Goal: Task Accomplishment & Management: Manage account settings

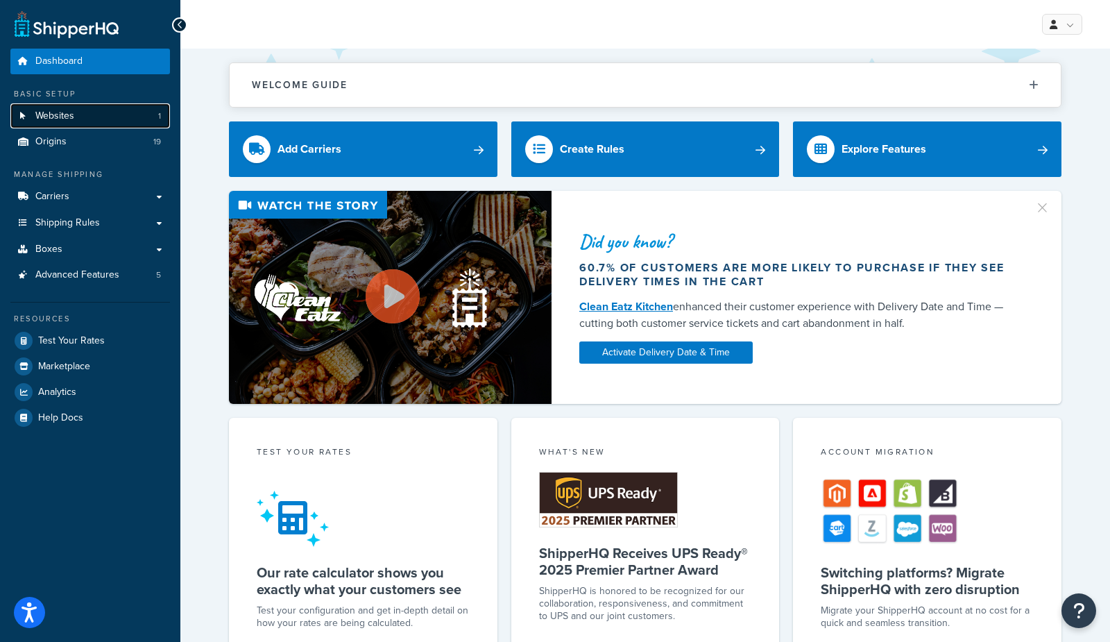
click at [92, 112] on link "Websites 1" at bounding box center [90, 116] width 160 height 26
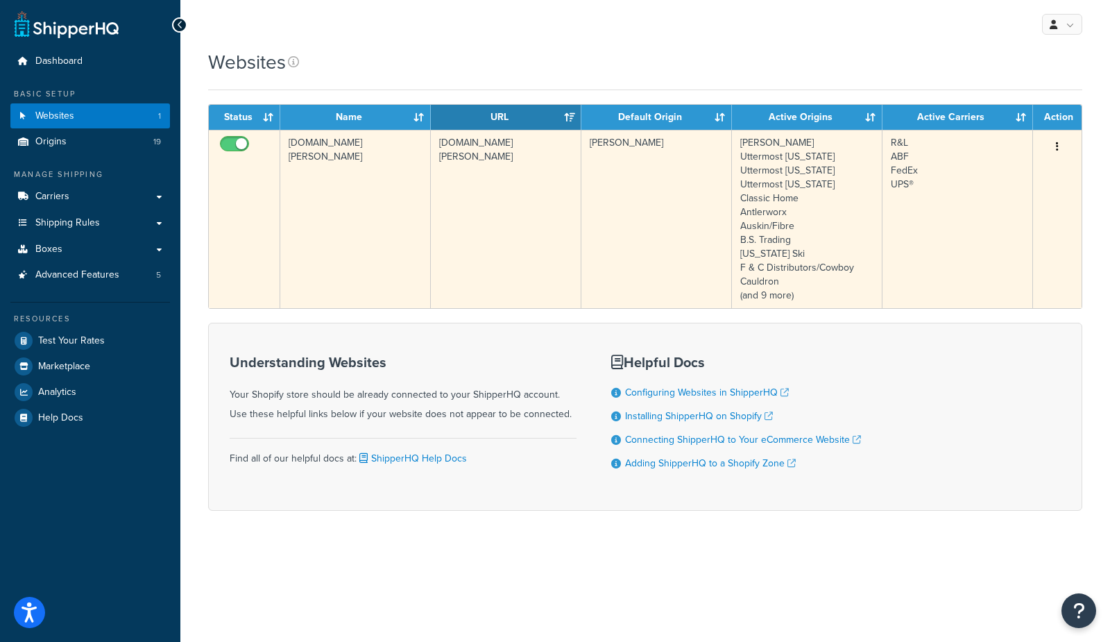
click at [338, 182] on td "[DOMAIN_NAME][PERSON_NAME]" at bounding box center [355, 219] width 151 height 178
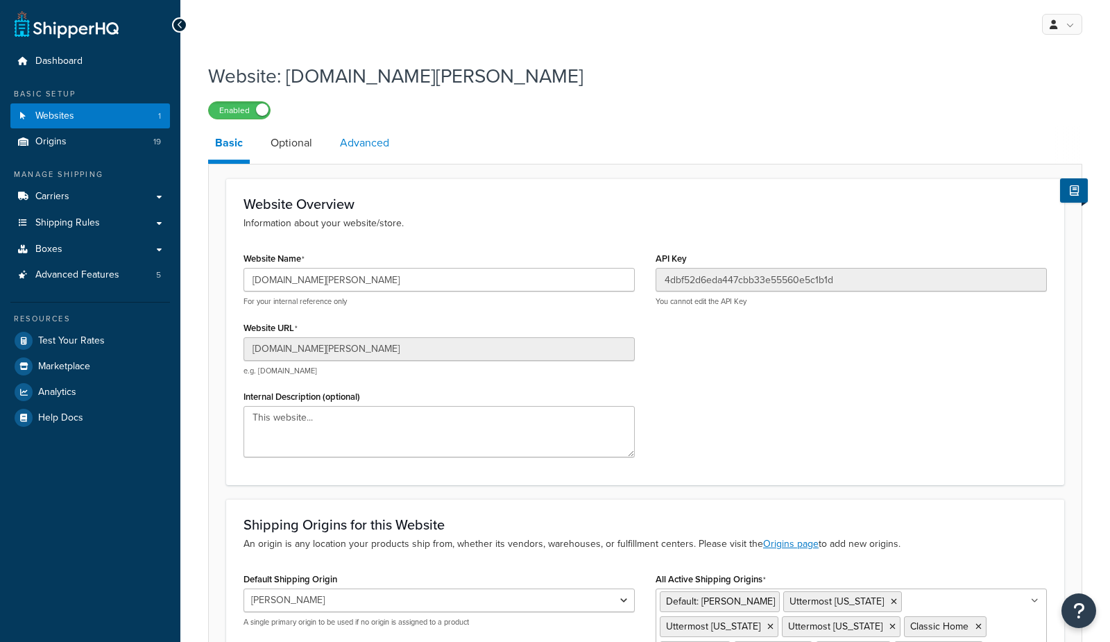
drag, startPoint x: 299, startPoint y: 137, endPoint x: 332, endPoint y: 139, distance: 33.3
click at [299, 137] on link "Optional" at bounding box center [291, 142] width 55 height 33
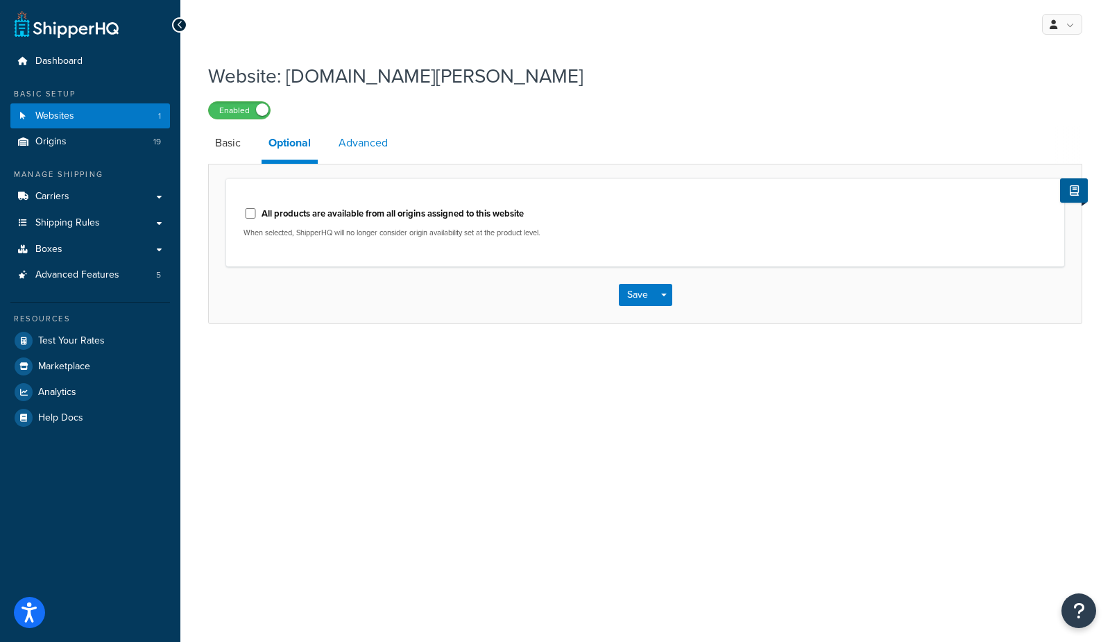
click at [371, 142] on link "Advanced" at bounding box center [363, 142] width 63 height 33
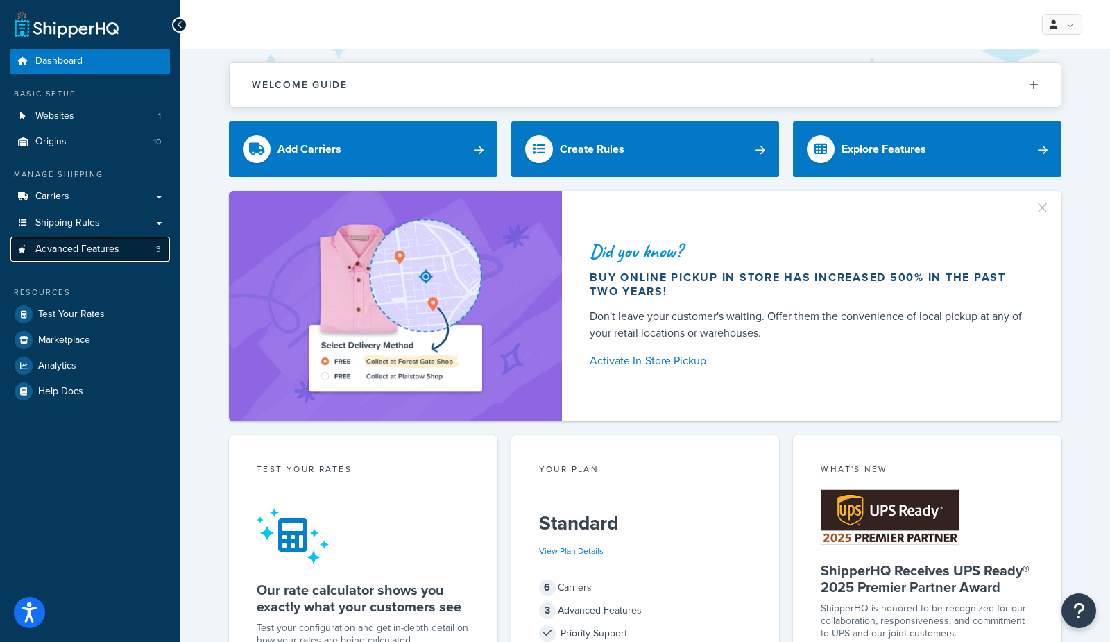
click at [121, 251] on link "Advanced Features 3" at bounding box center [90, 250] width 160 height 26
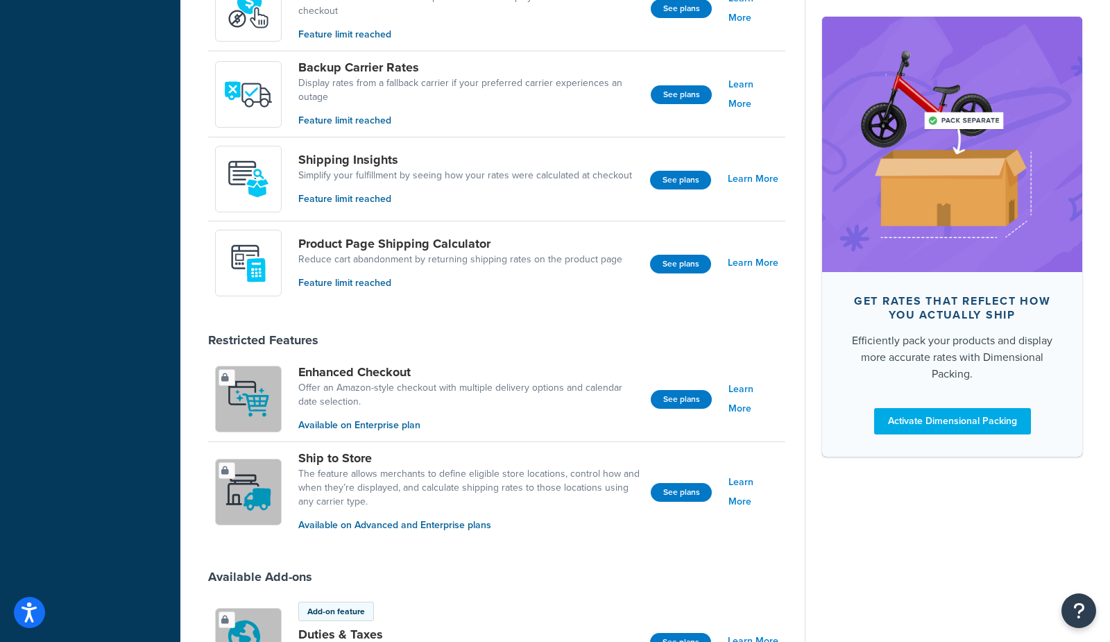
scroll to position [766, 0]
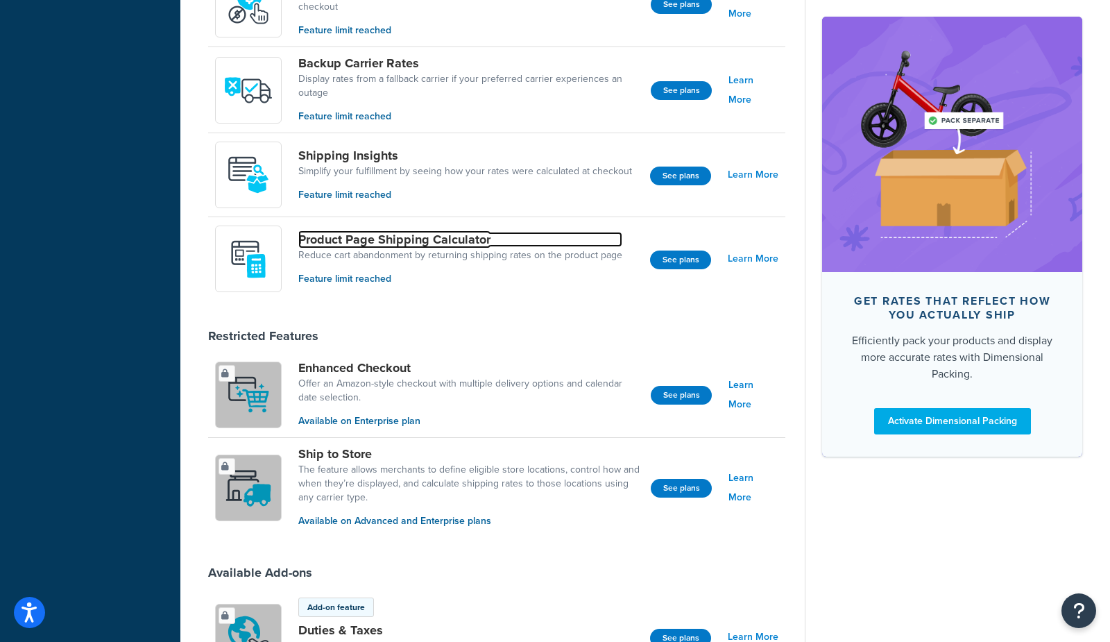
click at [359, 240] on link "Product Page Shipping Calculator" at bounding box center [460, 239] width 324 height 15
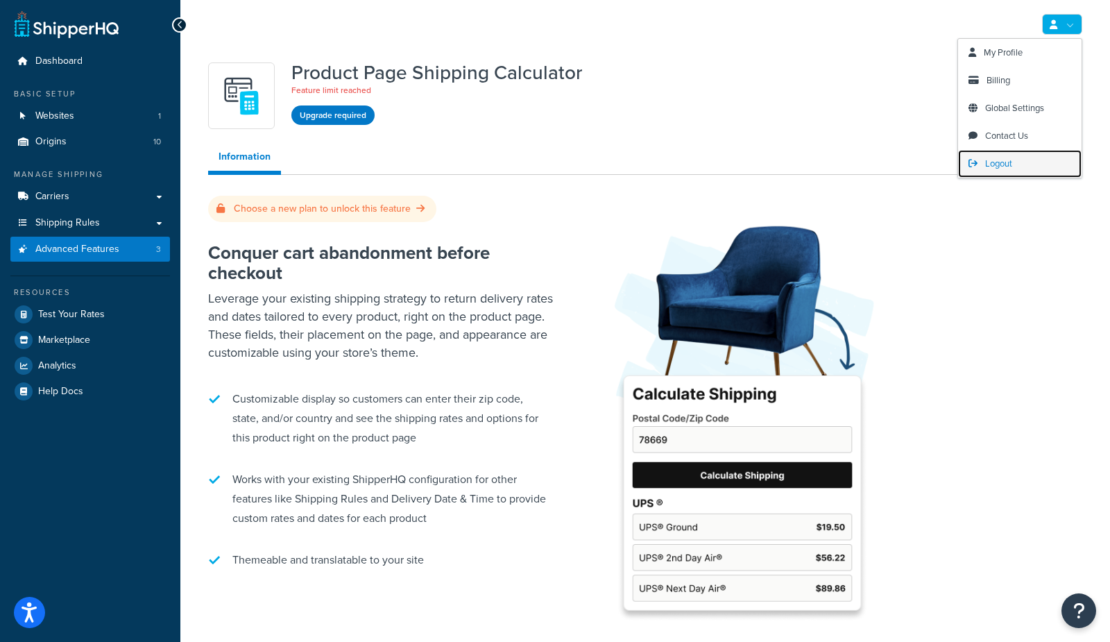
click at [999, 162] on span "Logout" at bounding box center [998, 163] width 27 height 13
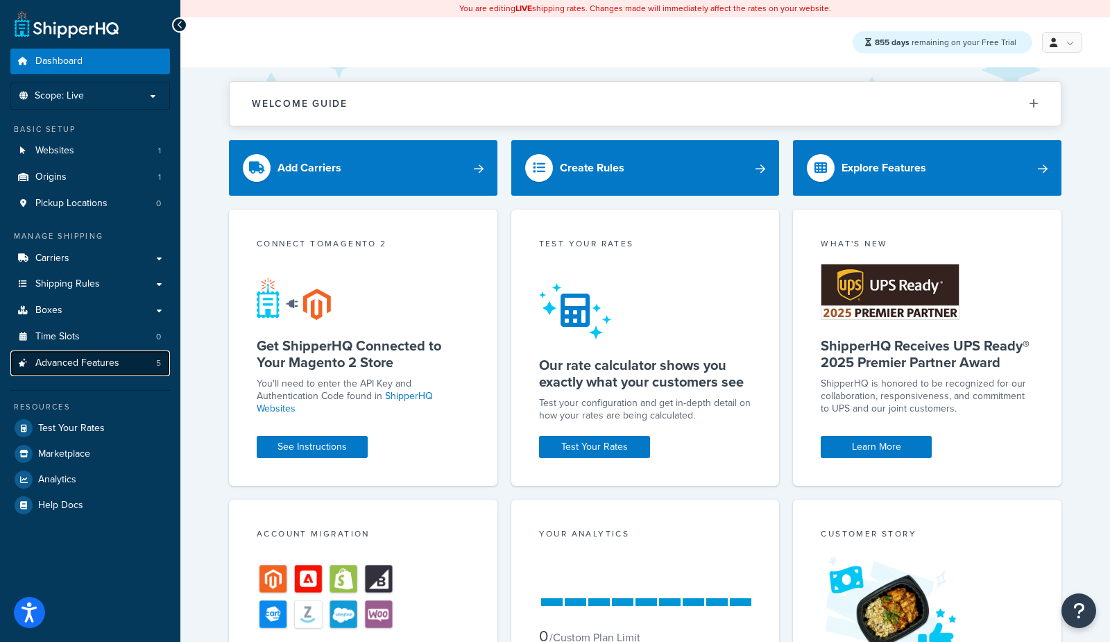
click at [118, 364] on link "Advanced Features 5" at bounding box center [90, 363] width 160 height 26
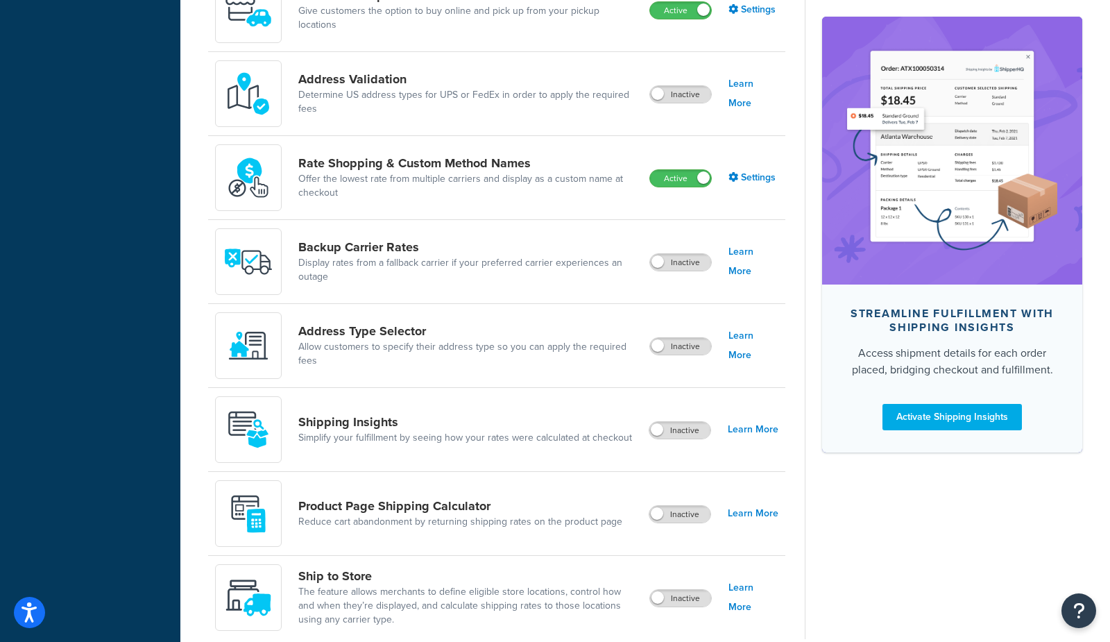
scroll to position [725, 0]
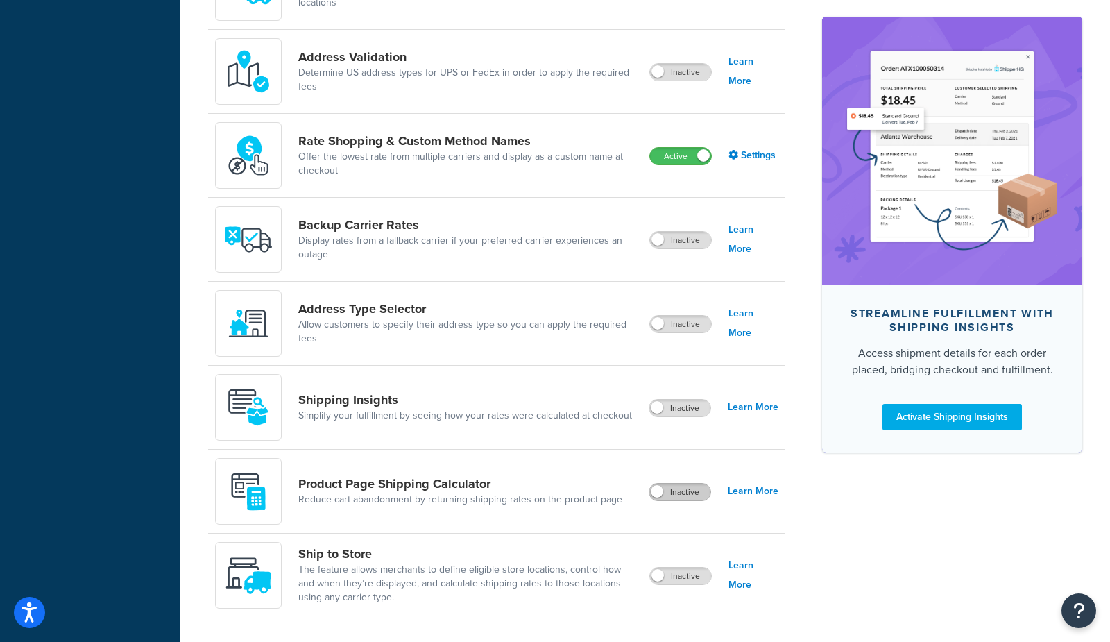
click at [674, 488] on label "Inactive" at bounding box center [679, 492] width 61 height 17
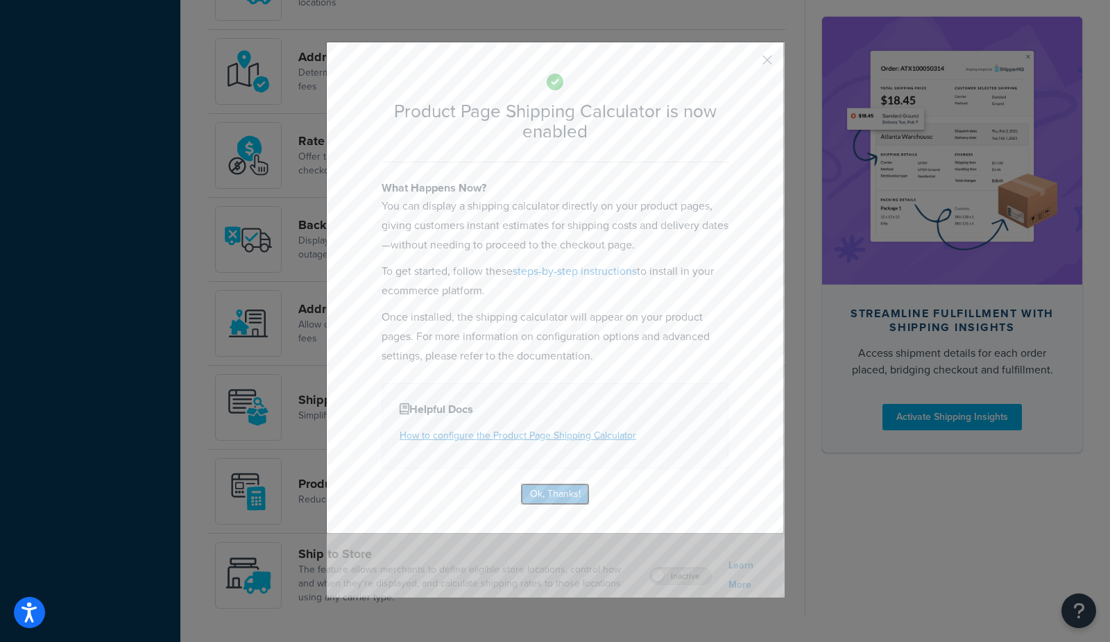
click at [556, 498] on button "Ok, Thanks!" at bounding box center [554, 494] width 69 height 22
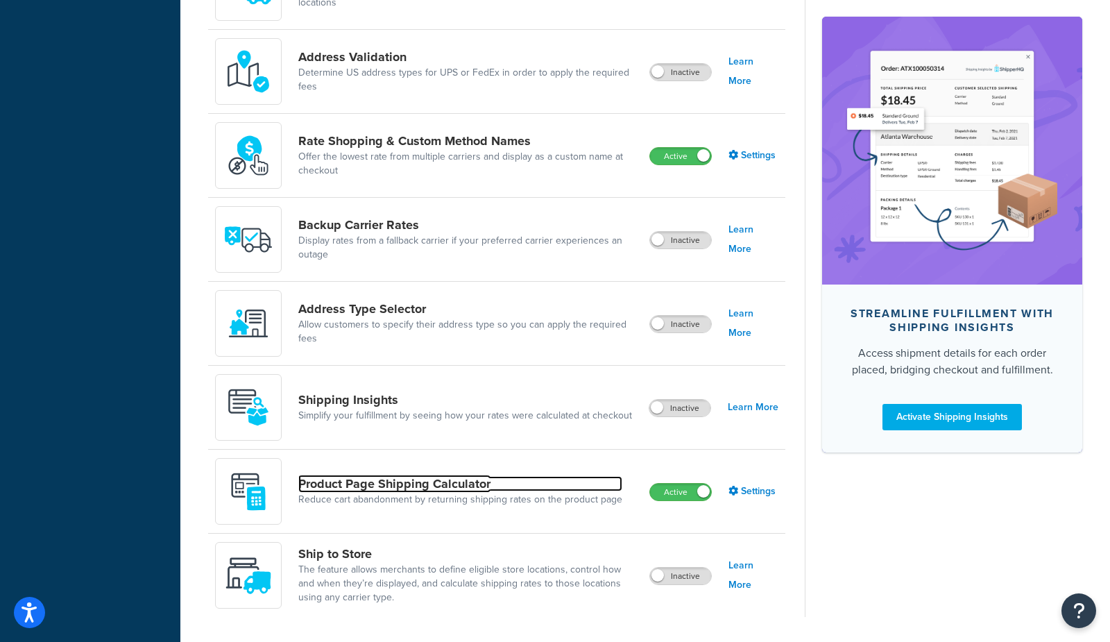
click at [379, 486] on link "Product Page Shipping Calculator" at bounding box center [460, 483] width 324 height 15
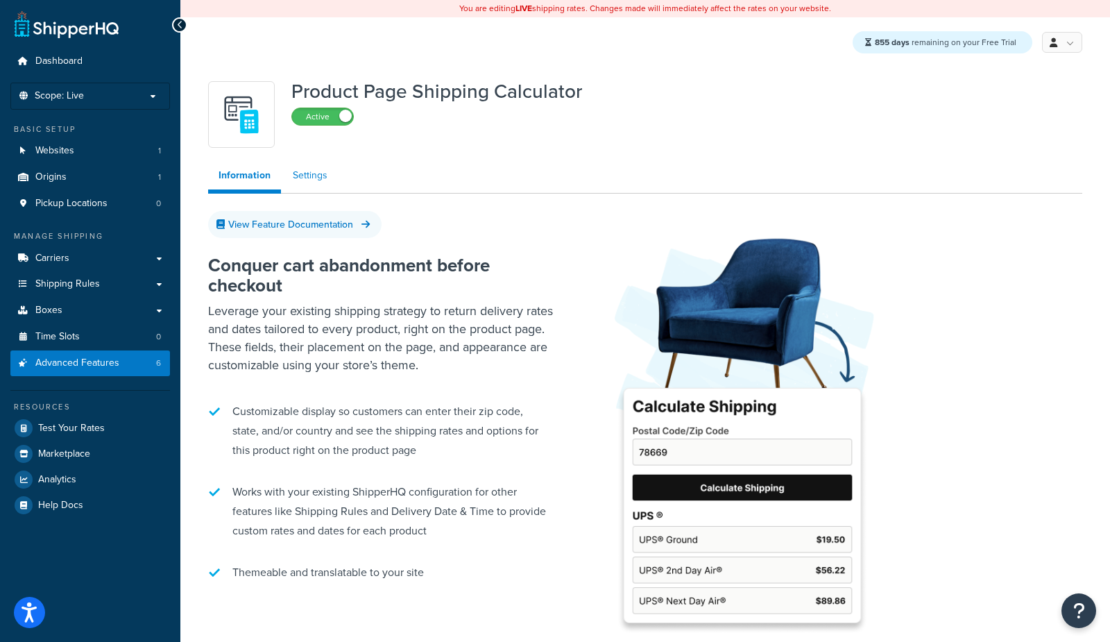
click at [324, 176] on link "Settings" at bounding box center [309, 176] width 55 height 28
select select "US"
select select "false"
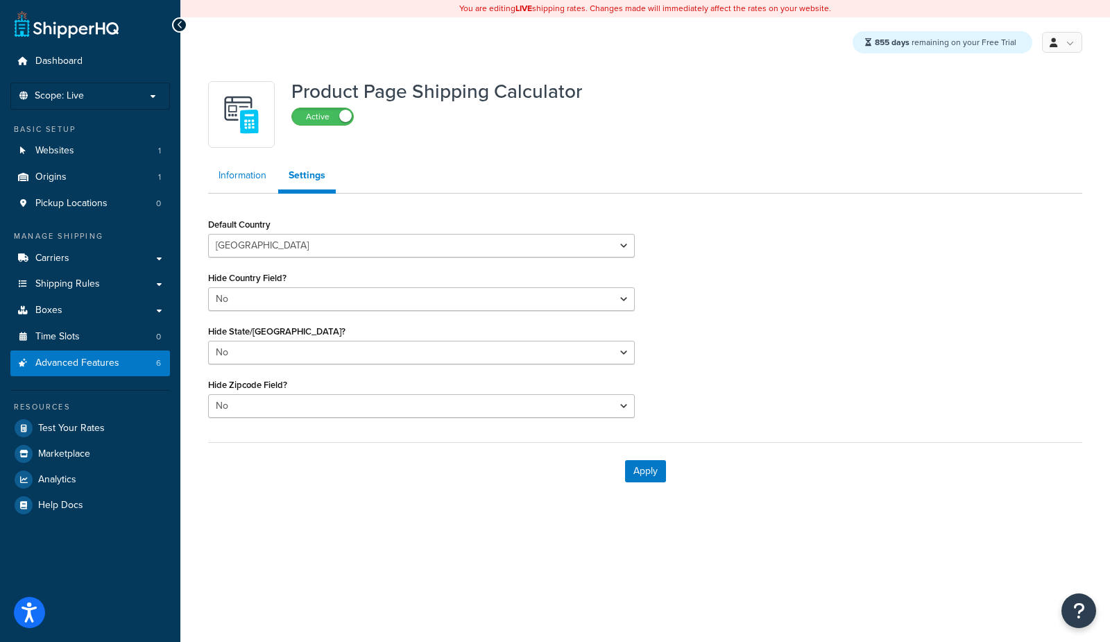
click at [234, 175] on link "Information" at bounding box center [242, 176] width 69 height 28
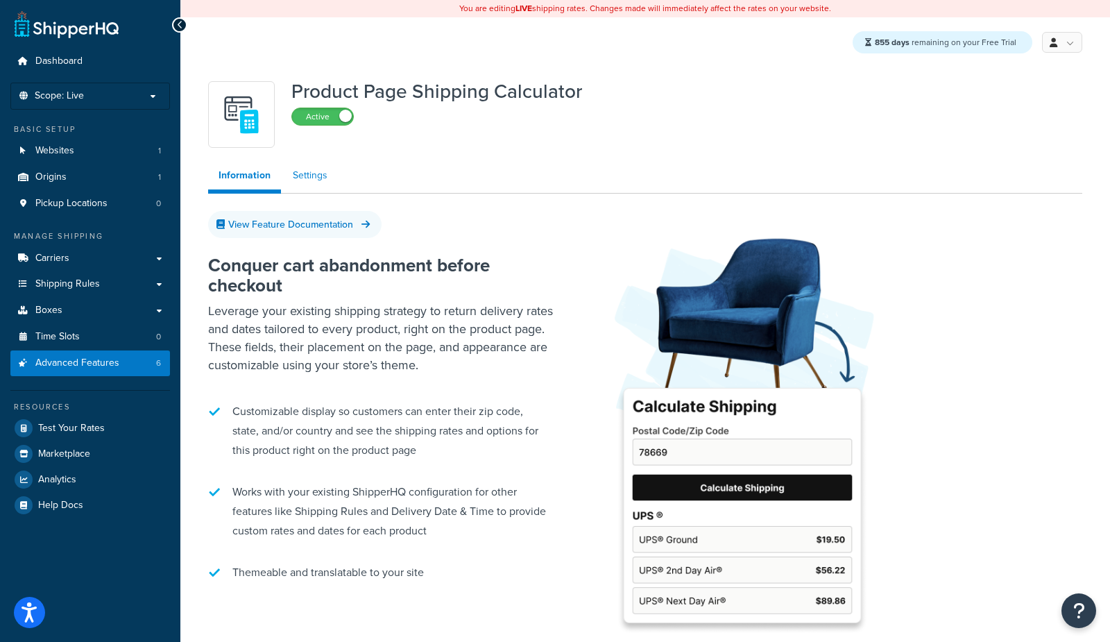
click at [301, 171] on link "Settings" at bounding box center [309, 176] width 55 height 28
select select "US"
select select "false"
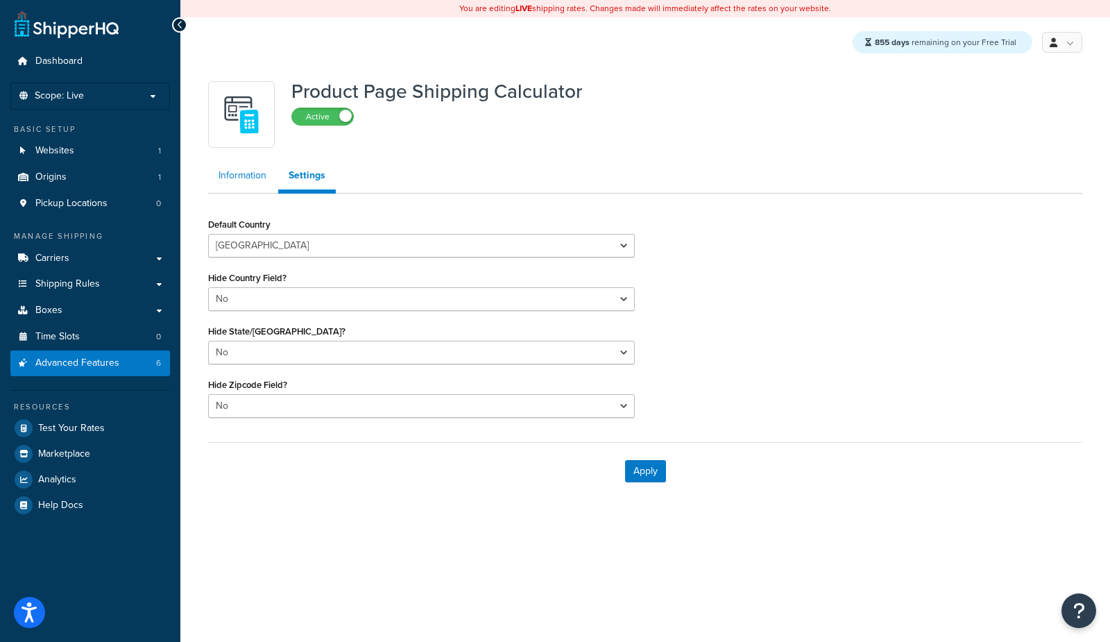
click at [209, 183] on link "Information" at bounding box center [242, 176] width 69 height 28
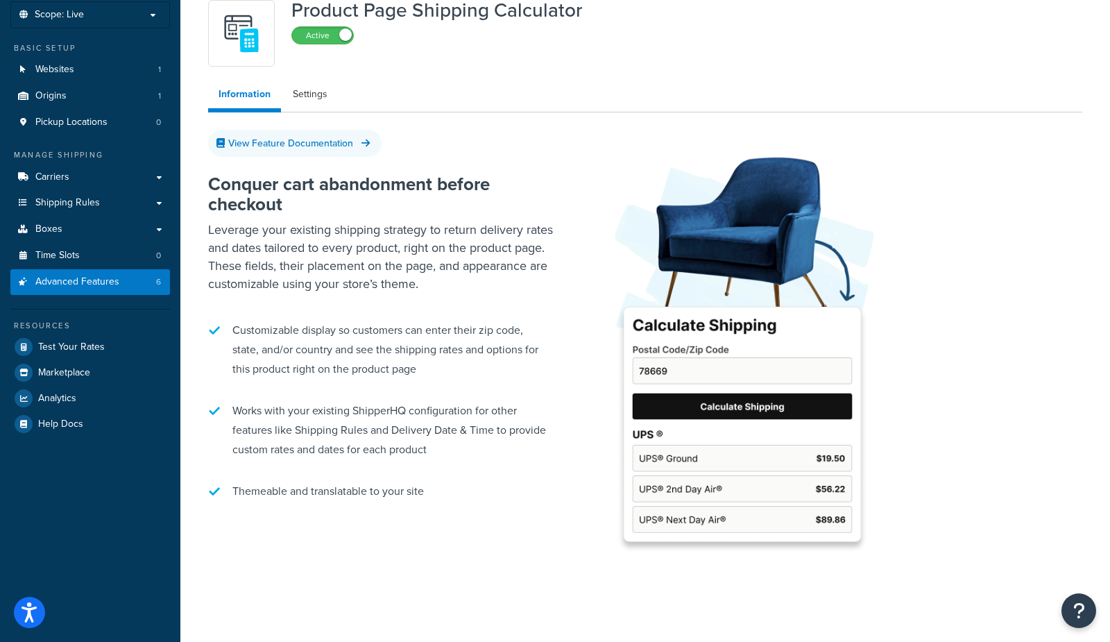
scroll to position [87, 0]
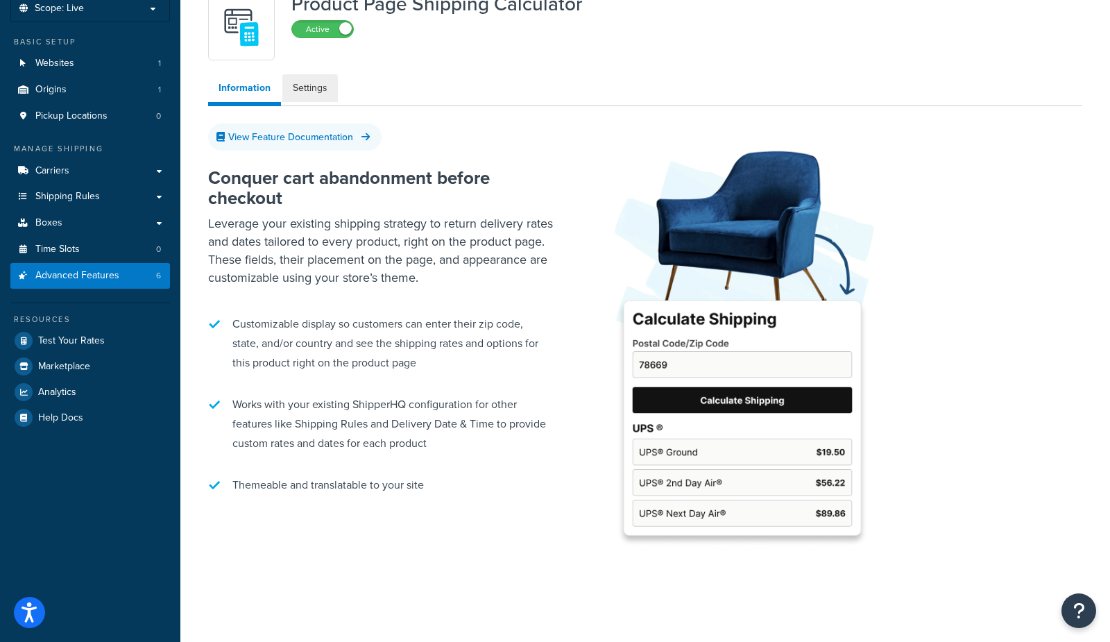
click at [299, 91] on link "Settings" at bounding box center [309, 88] width 55 height 28
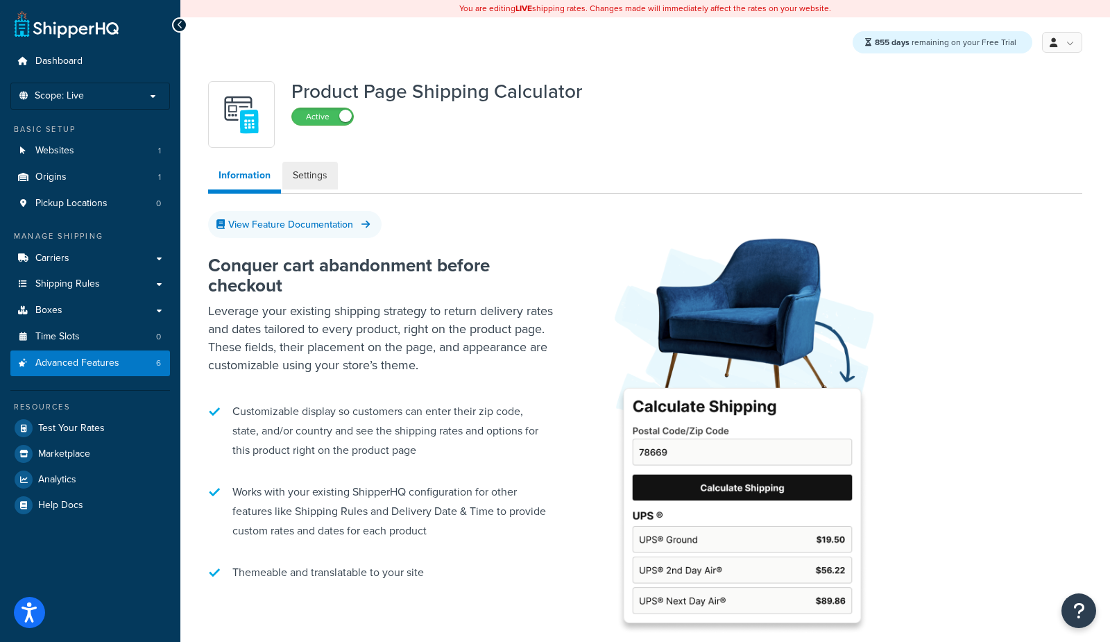
select select "US"
select select "false"
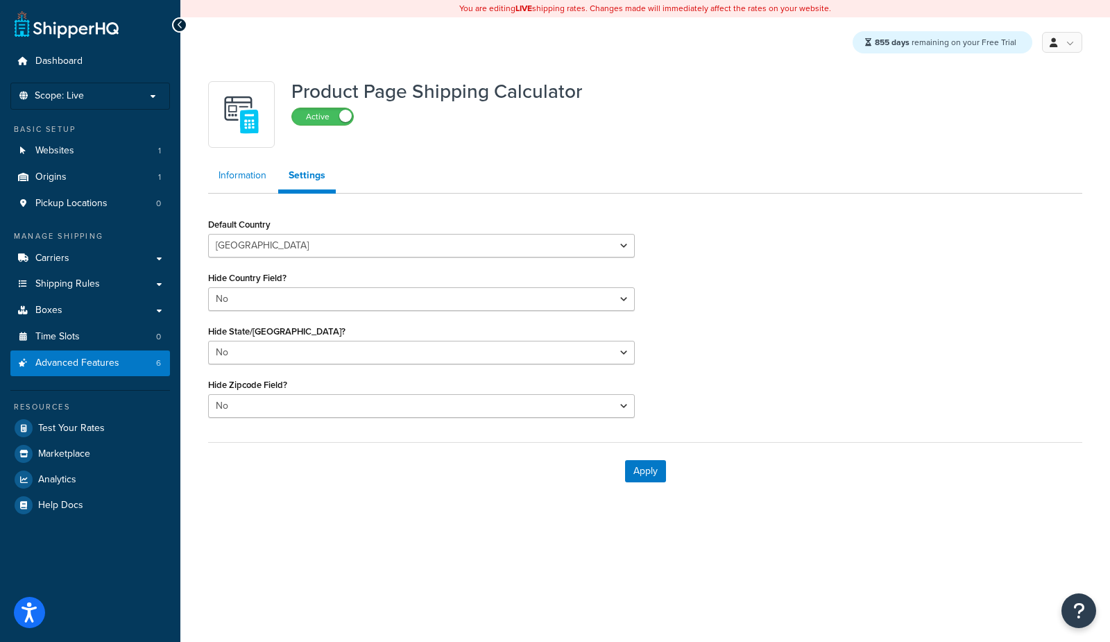
click at [255, 178] on link "Information" at bounding box center [242, 176] width 69 height 28
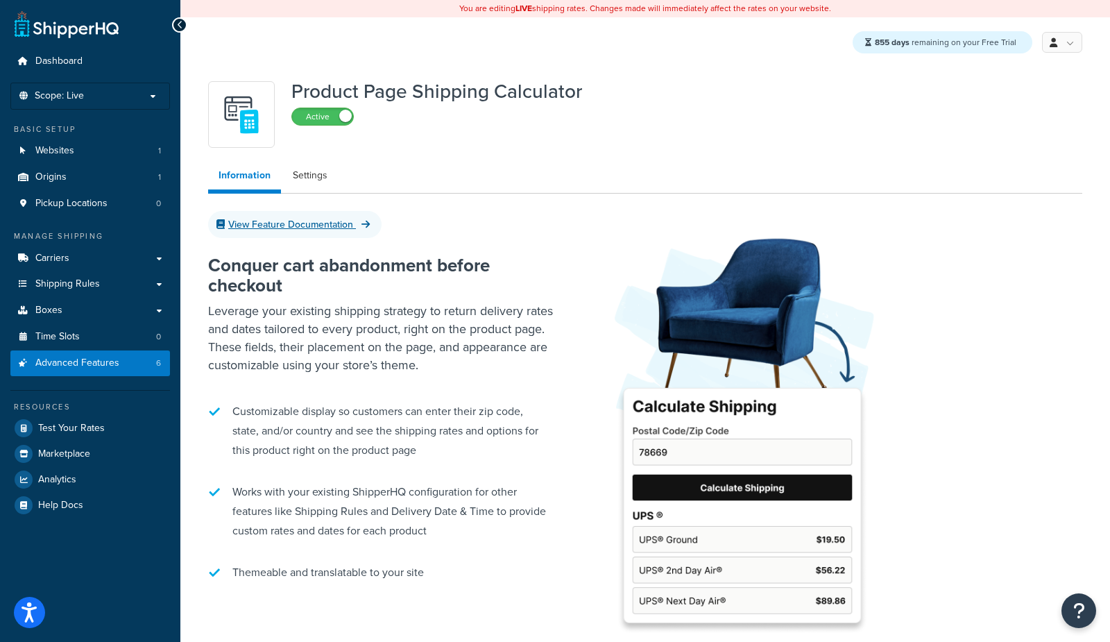
scroll to position [99, 0]
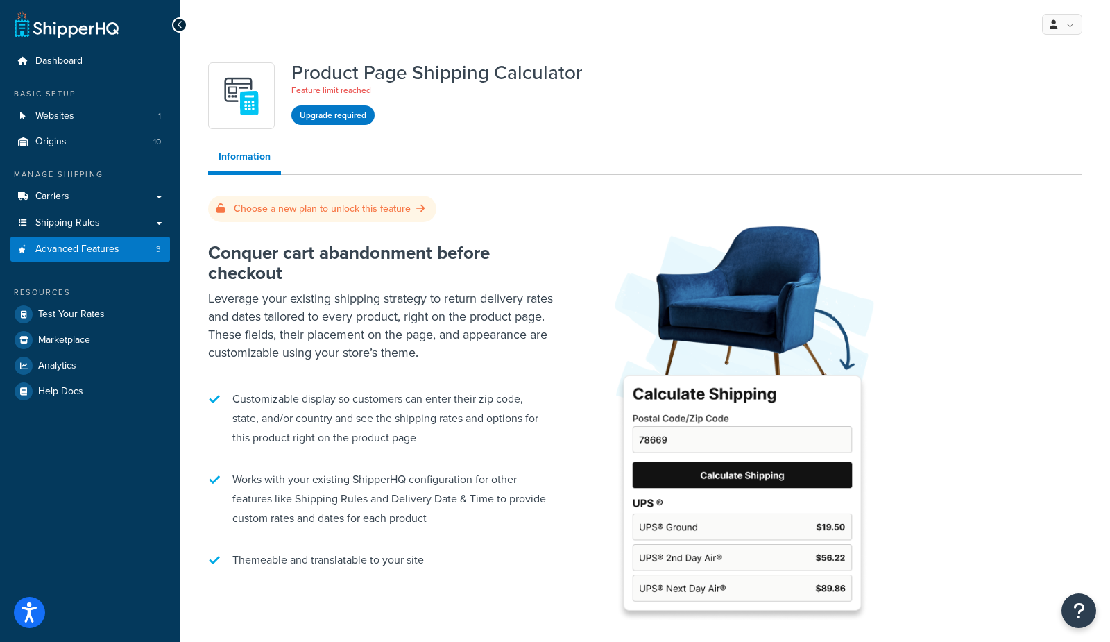
click at [262, 259] on h2 "Conquer cart abandonment before checkout" at bounding box center [381, 263] width 347 height 40
click at [69, 245] on span "Advanced Features" at bounding box center [77, 249] width 84 height 12
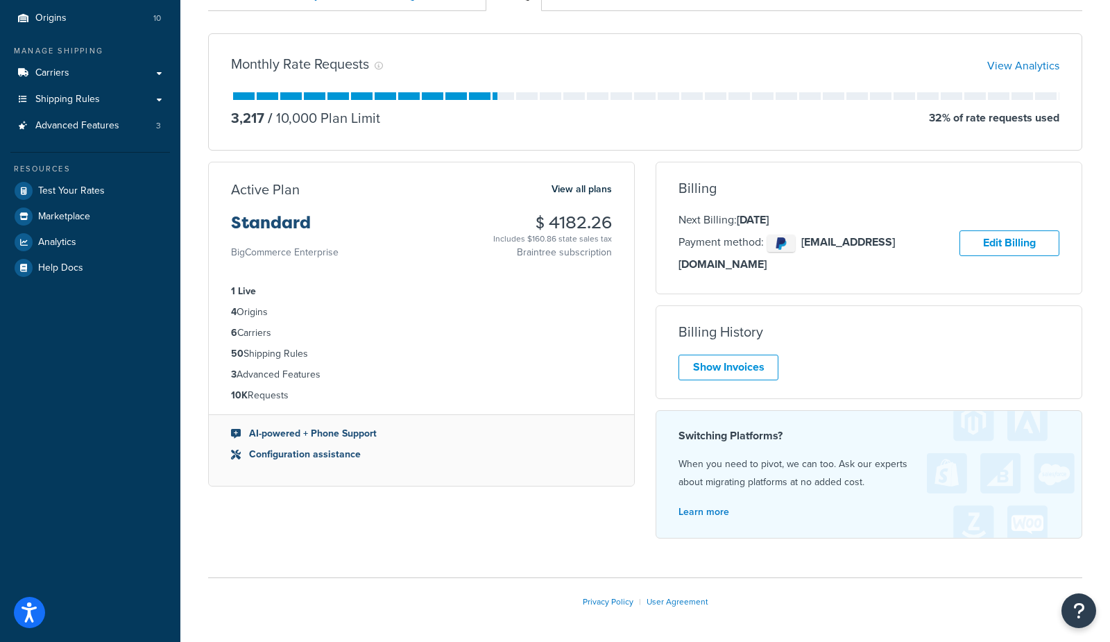
scroll to position [136, 0]
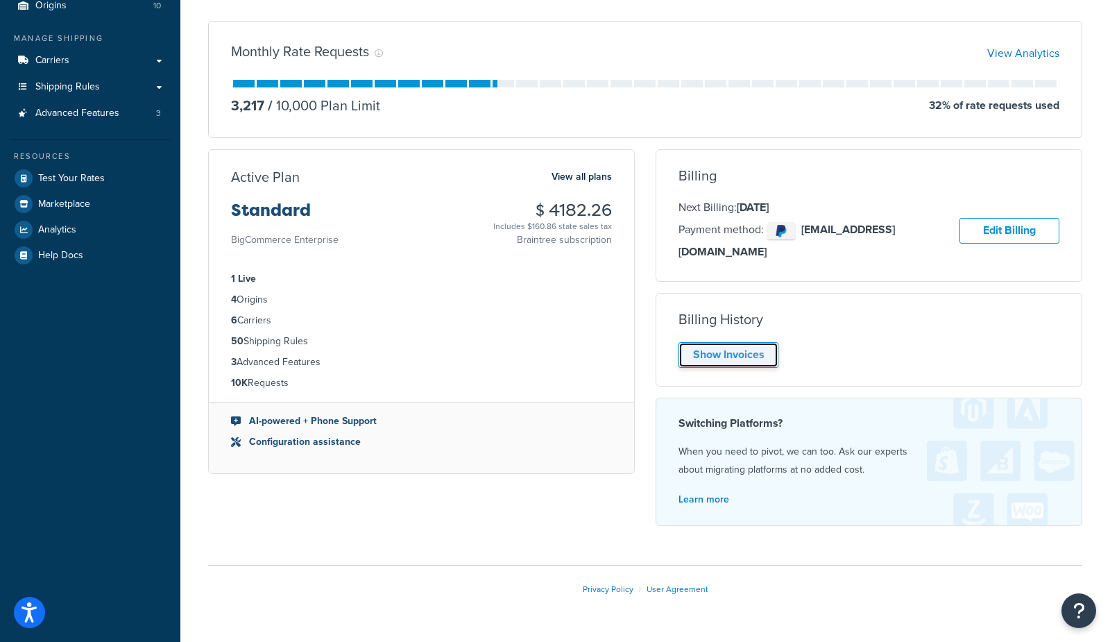
click at [703, 342] on link "Show Invoices" at bounding box center [728, 355] width 100 height 26
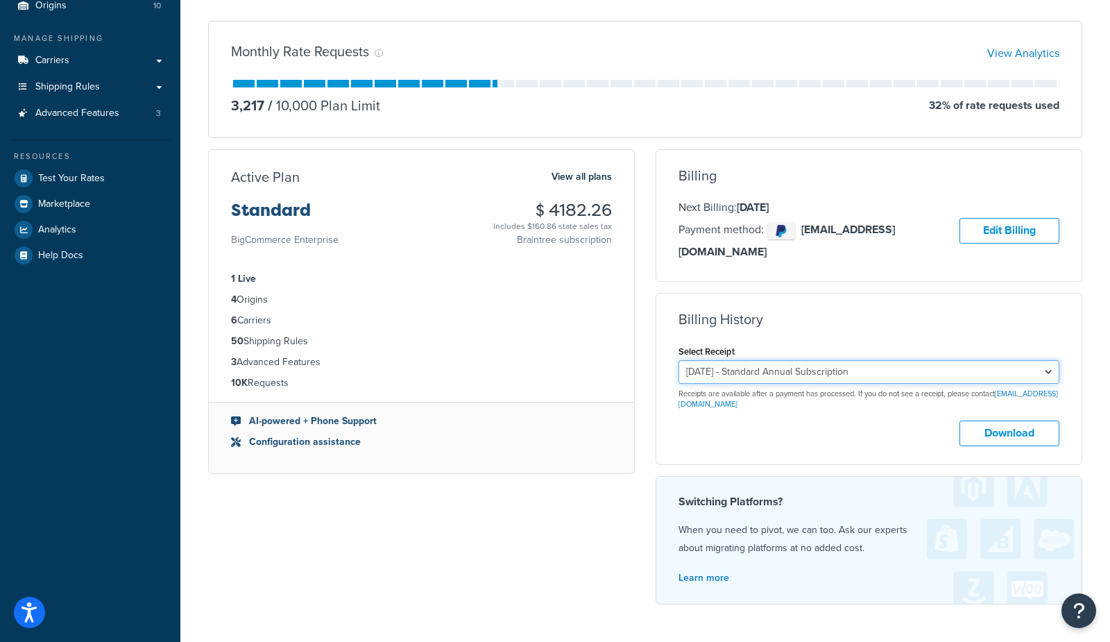
click at [760, 360] on select "[DATE] - Standard Annual Subscription [DATE] - Standard Annual Subscription [DA…" at bounding box center [868, 372] width 381 height 24
click at [678, 360] on select "[DATE] - Standard Annual Subscription [DATE] - Standard Annual Subscription [DA…" at bounding box center [868, 372] width 381 height 24
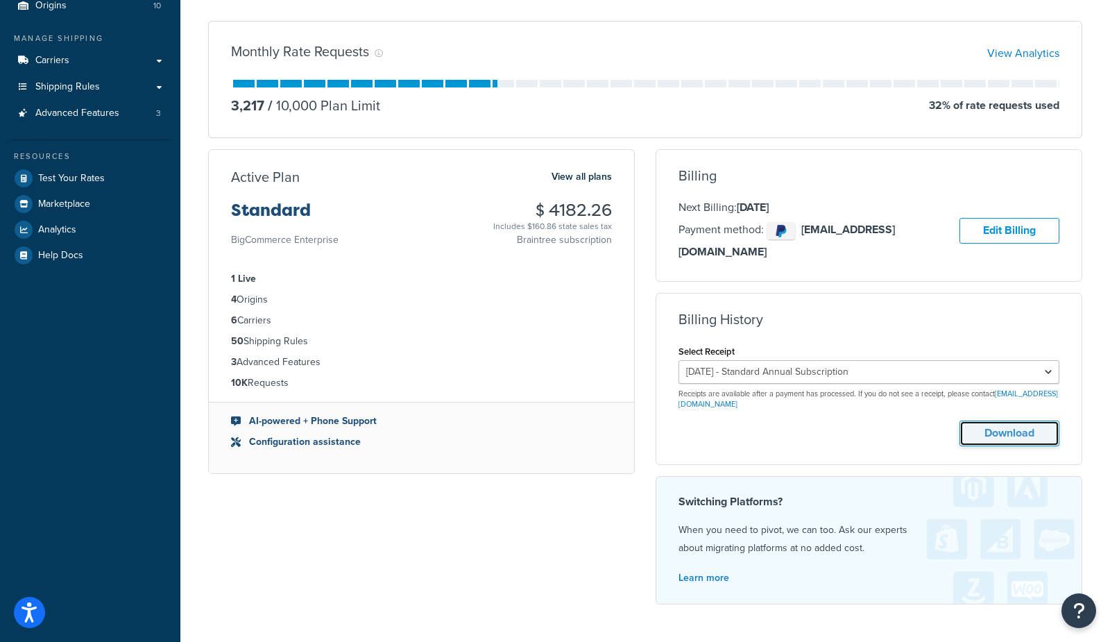
click at [991, 420] on button "Download" at bounding box center [1009, 433] width 100 height 26
